Goal: Task Accomplishment & Management: Use online tool/utility

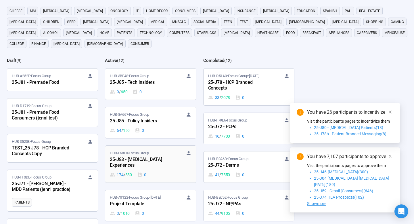
scroll to position [58, 0]
click at [153, 158] on div "25-J83 - [MEDICAL_DATA] Experiences" at bounding box center [141, 162] width 63 height 13
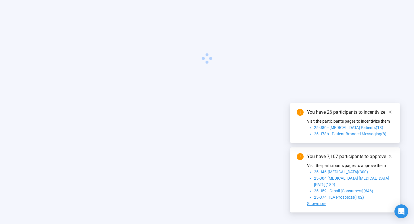
scroll to position [20, 0]
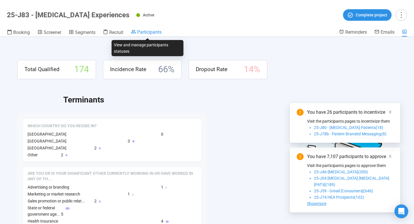
click at [148, 33] on span "Participants" at bounding box center [149, 31] width 24 height 5
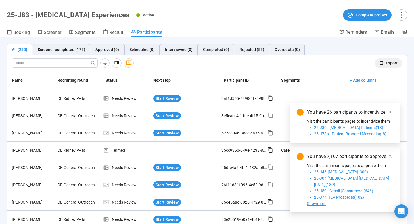
click at [391, 65] on span "Export" at bounding box center [392, 63] width 12 height 6
